Goal: Check status: Check status

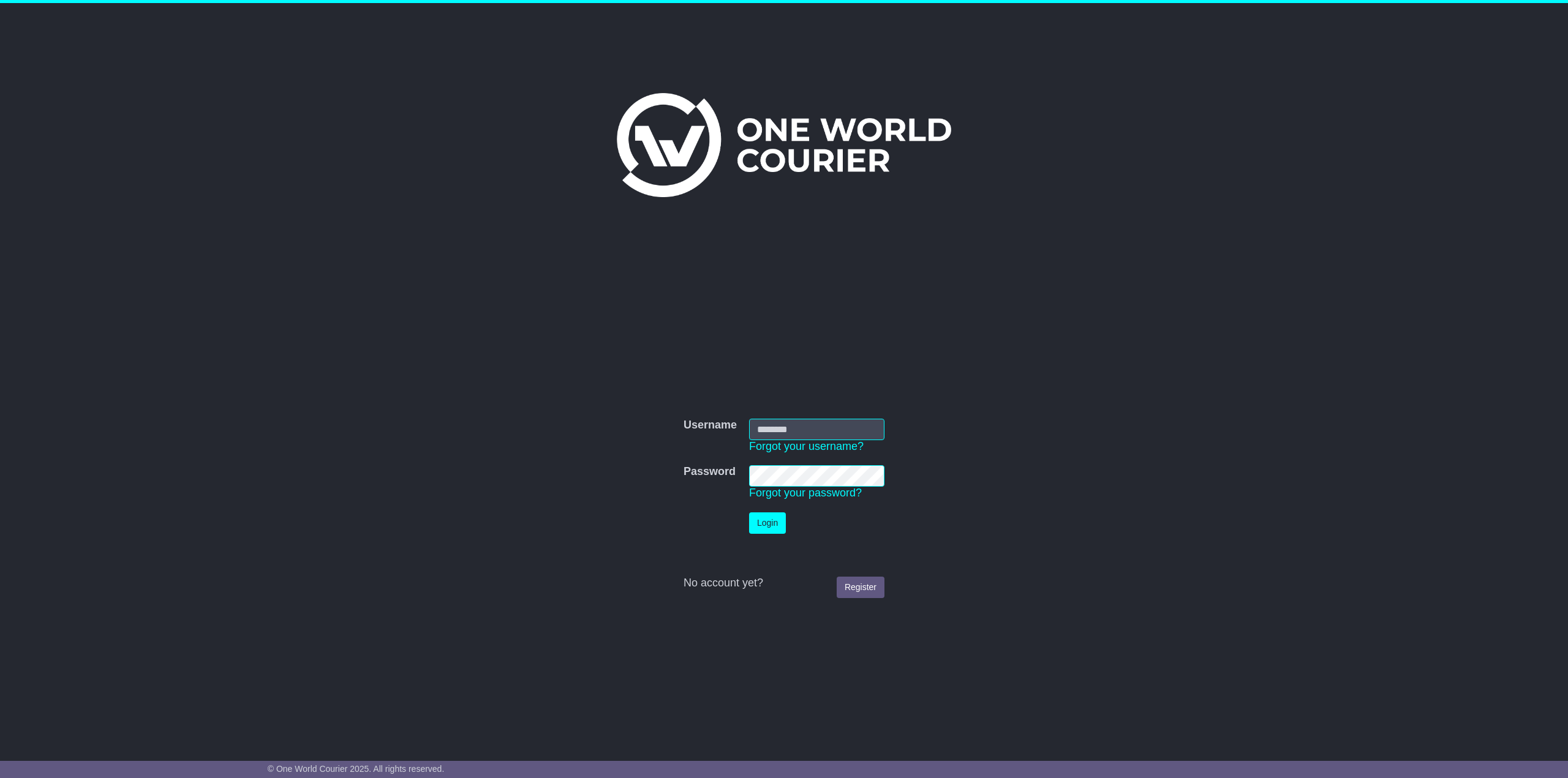
type input "**********"
click at [771, 529] on button "Login" at bounding box center [767, 523] width 37 height 22
